Goal: Navigation & Orientation: Find specific page/section

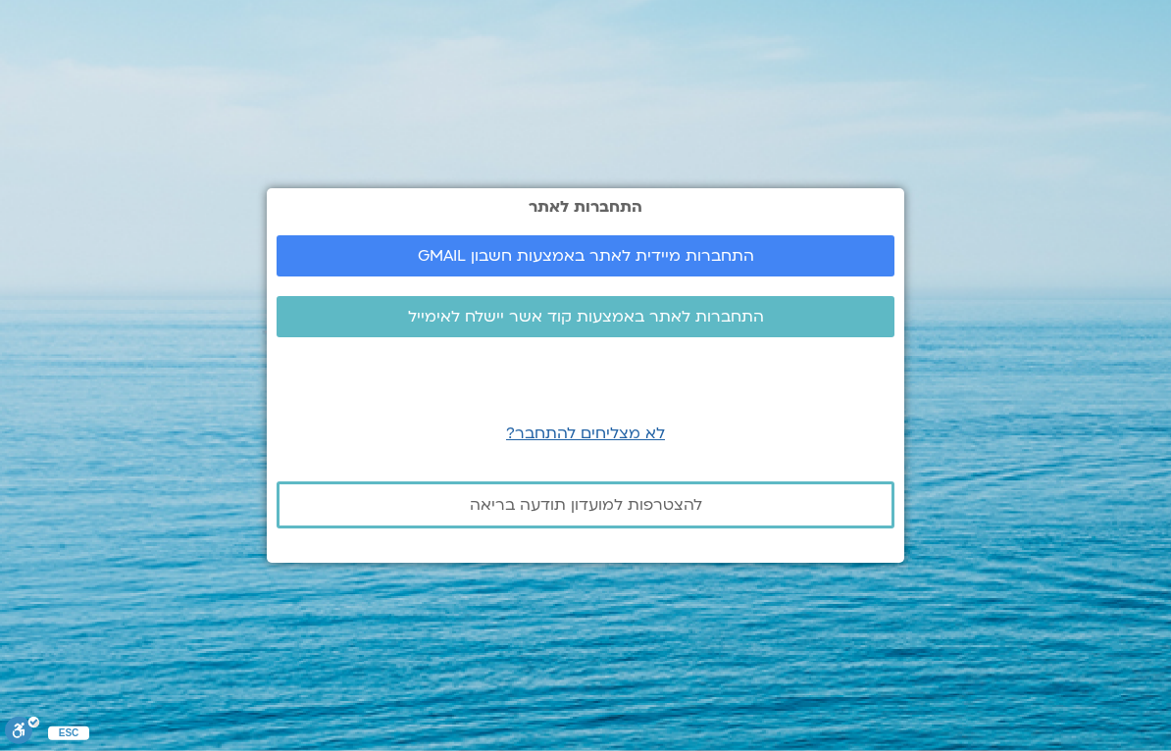
click at [569, 215] on h2 "התחברות לאתר" at bounding box center [586, 207] width 618 height 18
click at [602, 301] on link "התחברות לאתר באמצעות קוד אשר יישלח לאימייל" at bounding box center [586, 316] width 618 height 41
click at [582, 301] on link "התחברות לאתר באמצעות קוד אשר יישלח לאימייל" at bounding box center [586, 316] width 618 height 41
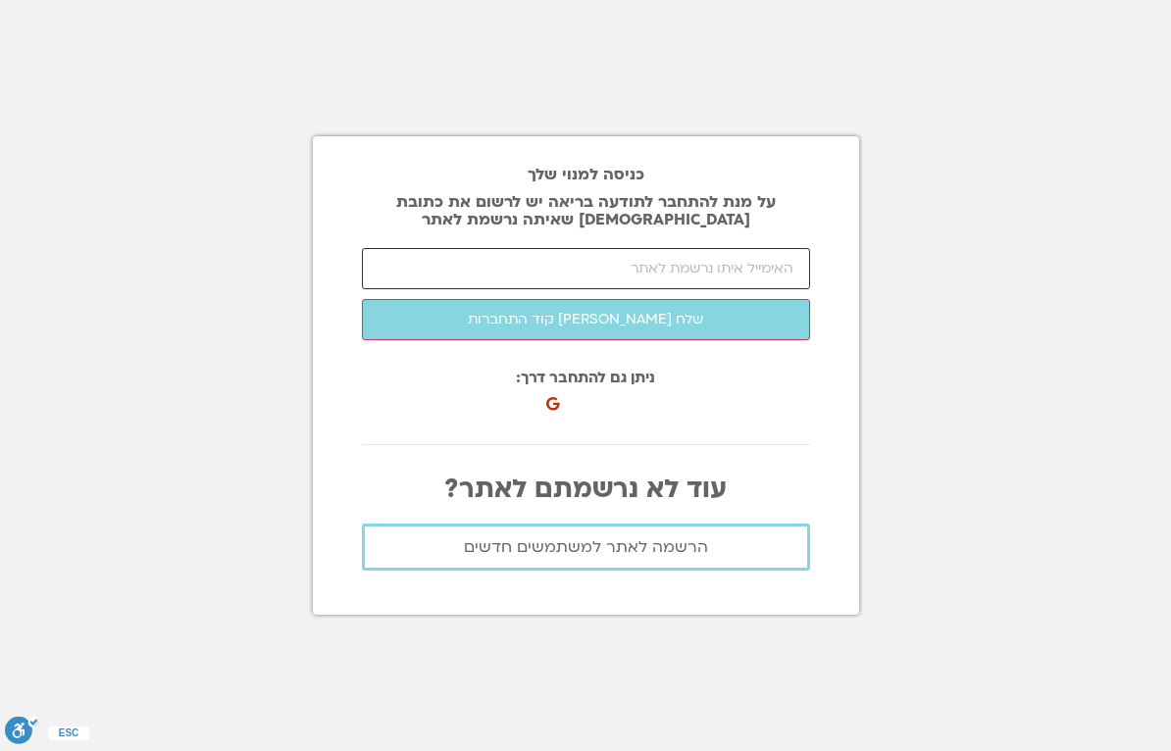
click at [654, 272] on input "email" at bounding box center [586, 268] width 448 height 41
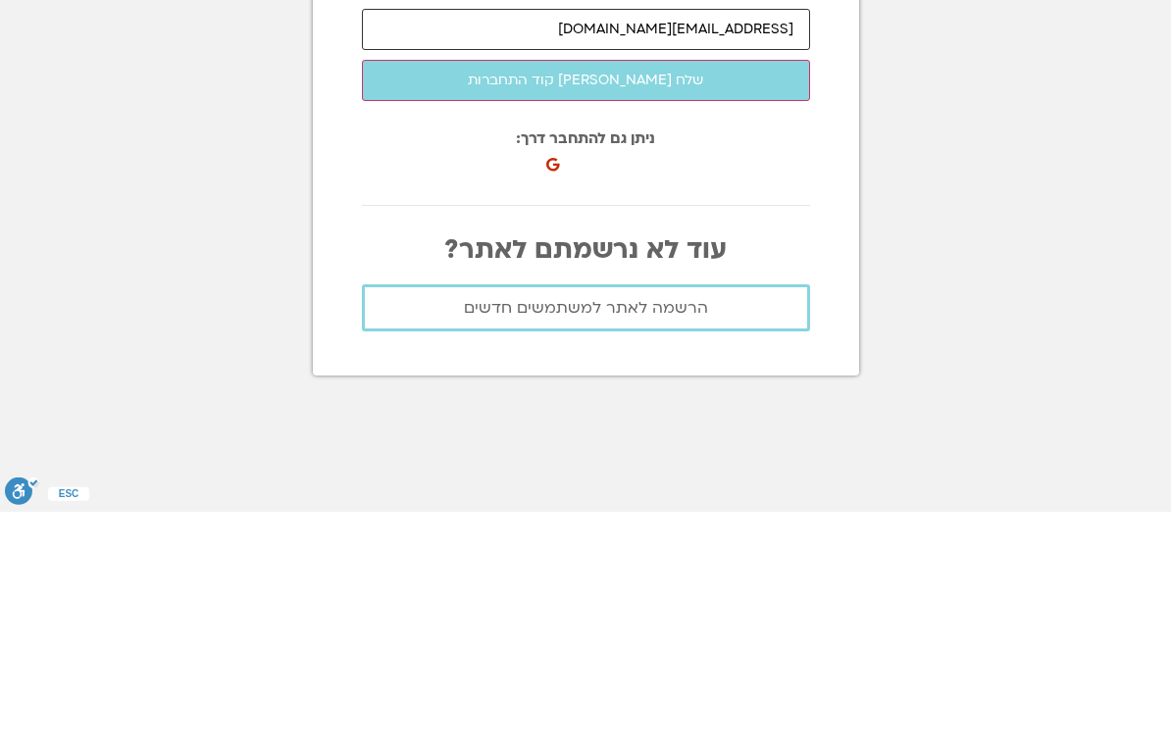
type input "ofragrn@gmail.com"
